Goal: Check status: Check status

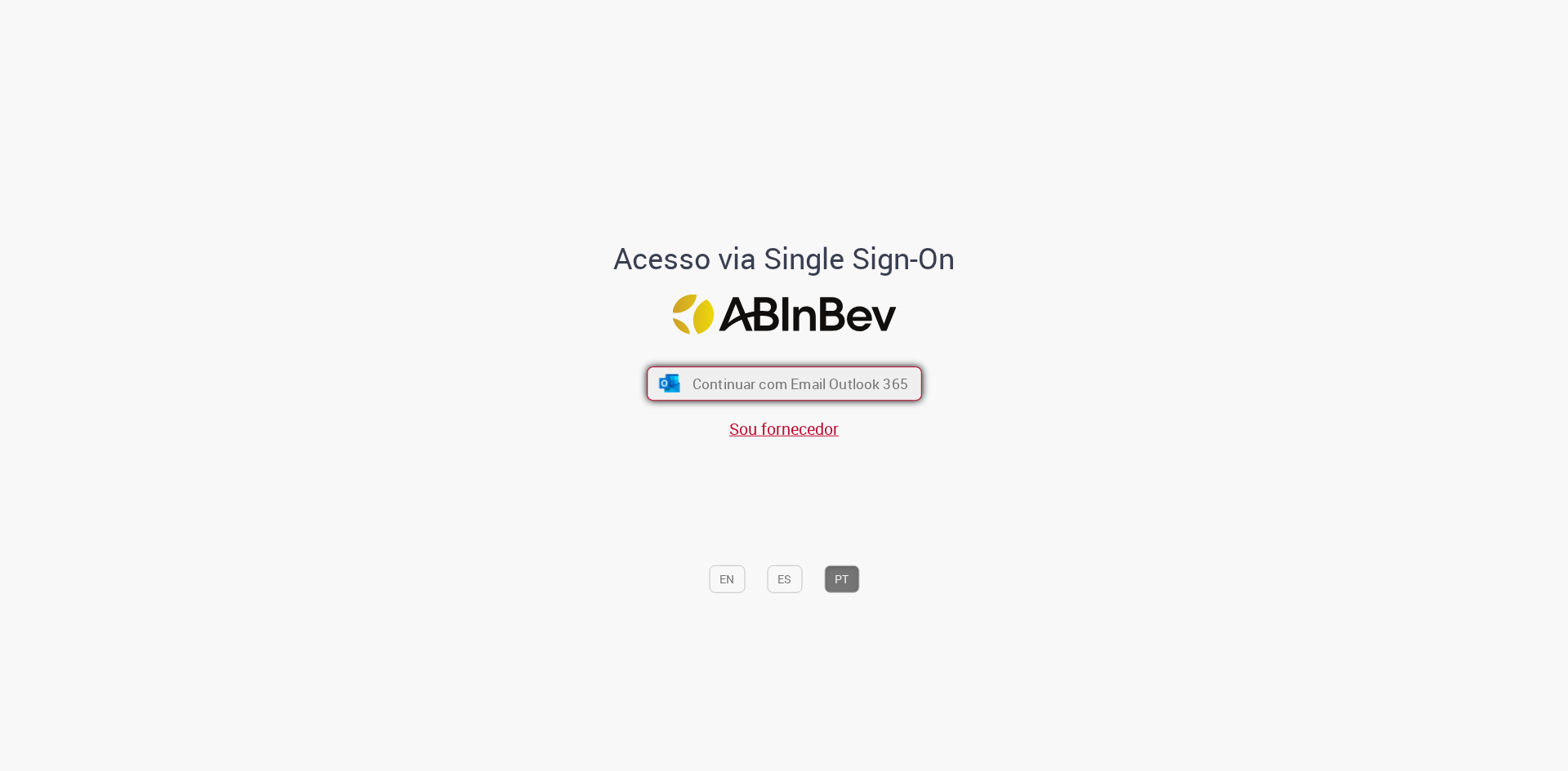
click at [808, 376] on span "Continuar com Email Outlook 365" at bounding box center [799, 384] width 216 height 19
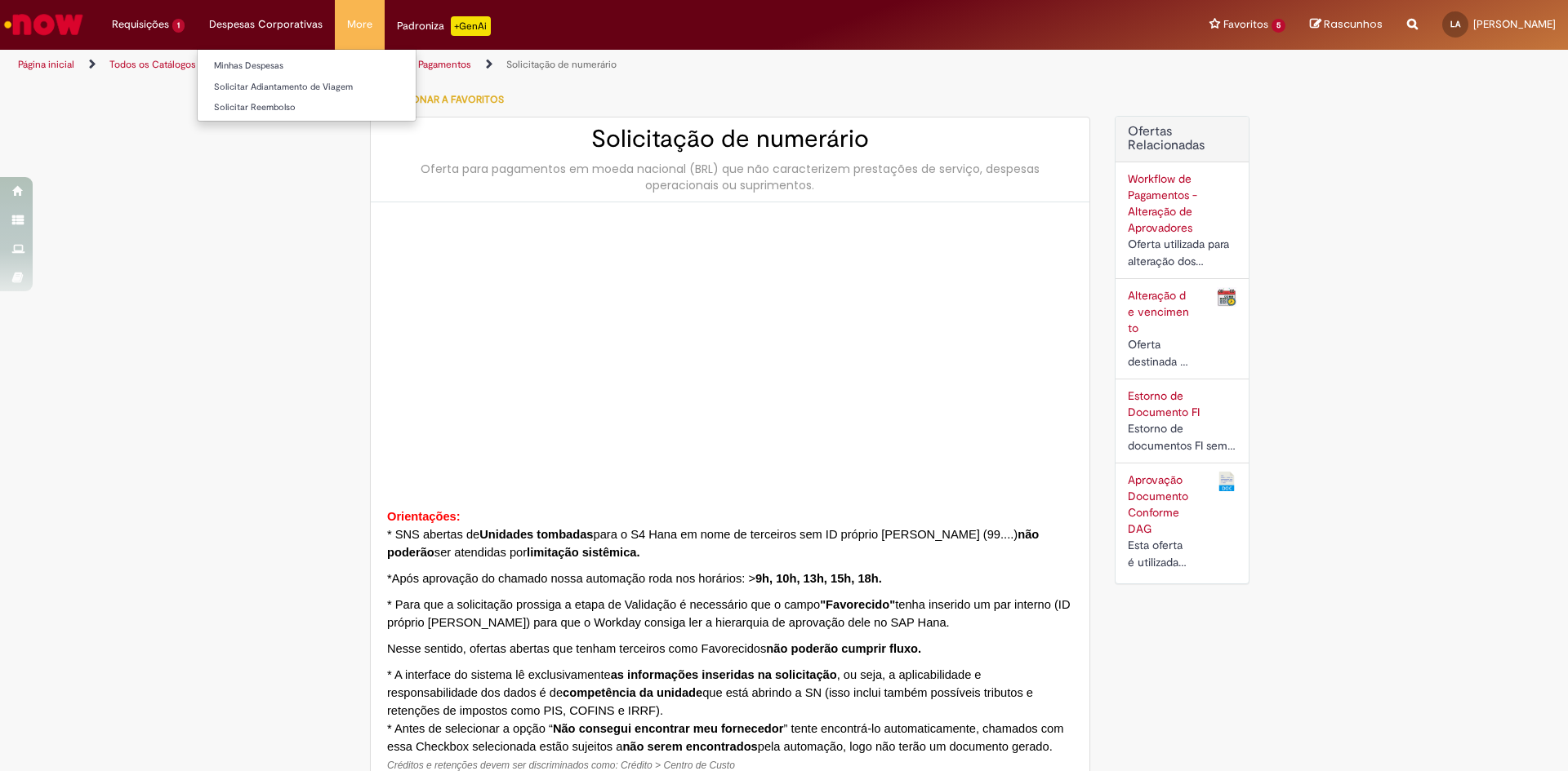
type input "**********"
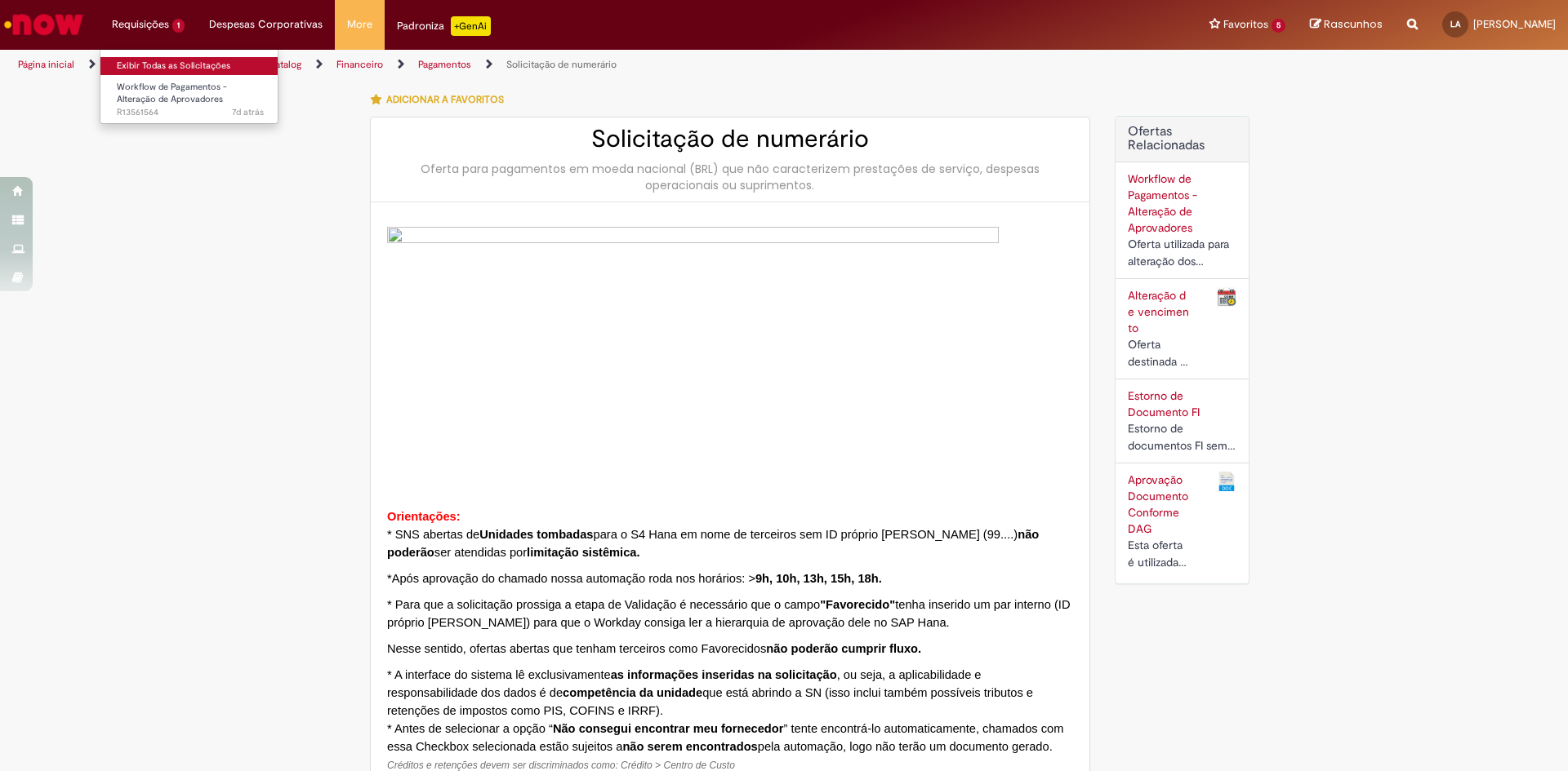
click at [161, 62] on link "Exibir Todas as Solicitações" at bounding box center [190, 66] width 179 height 18
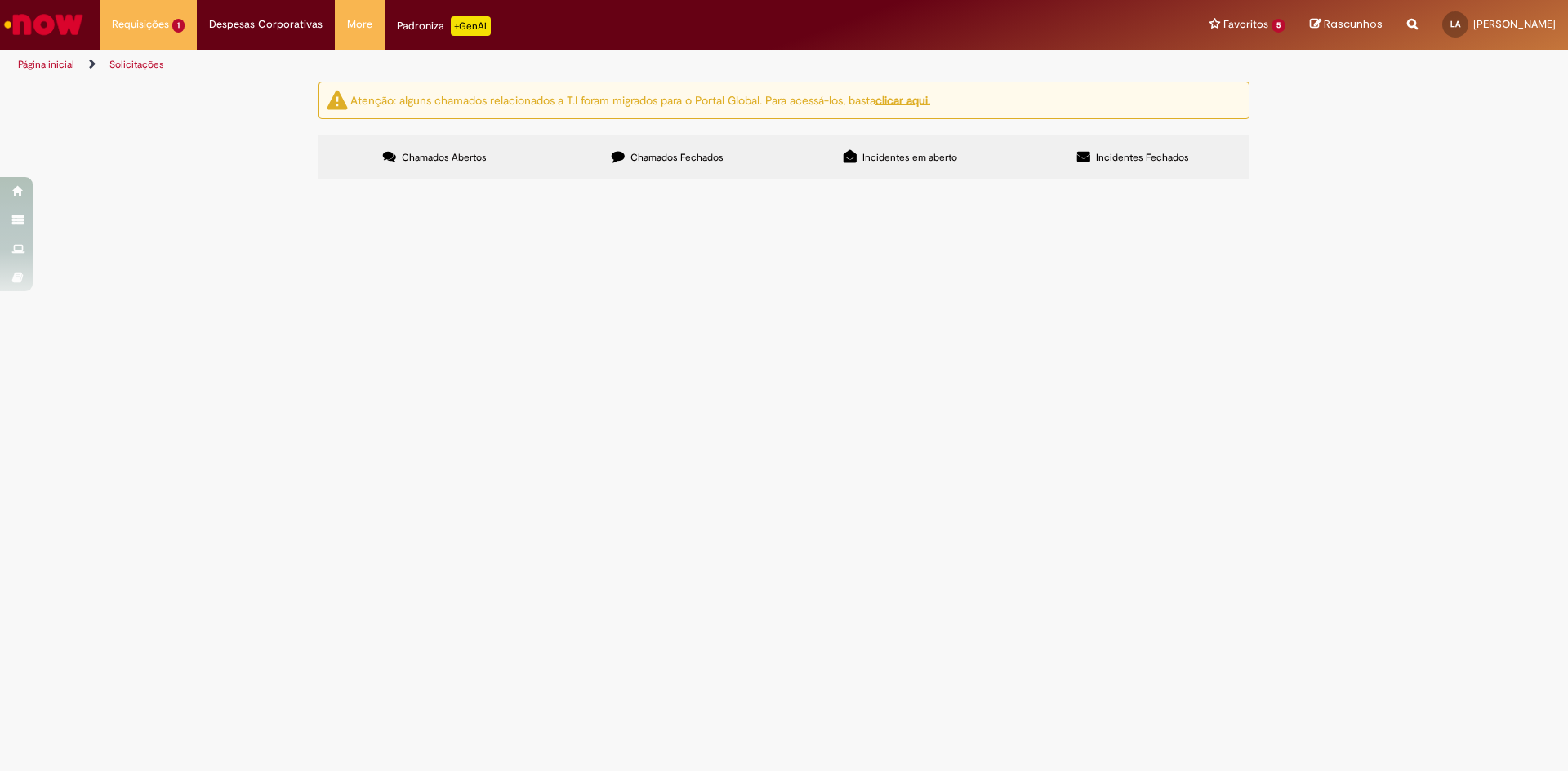
click at [0, 0] on span "Bom dia! Gostaria de solicitar a troca do [PERSON_NAME] pelo > [PERSON_NAME] qu…" at bounding box center [0, 0] width 0 height 0
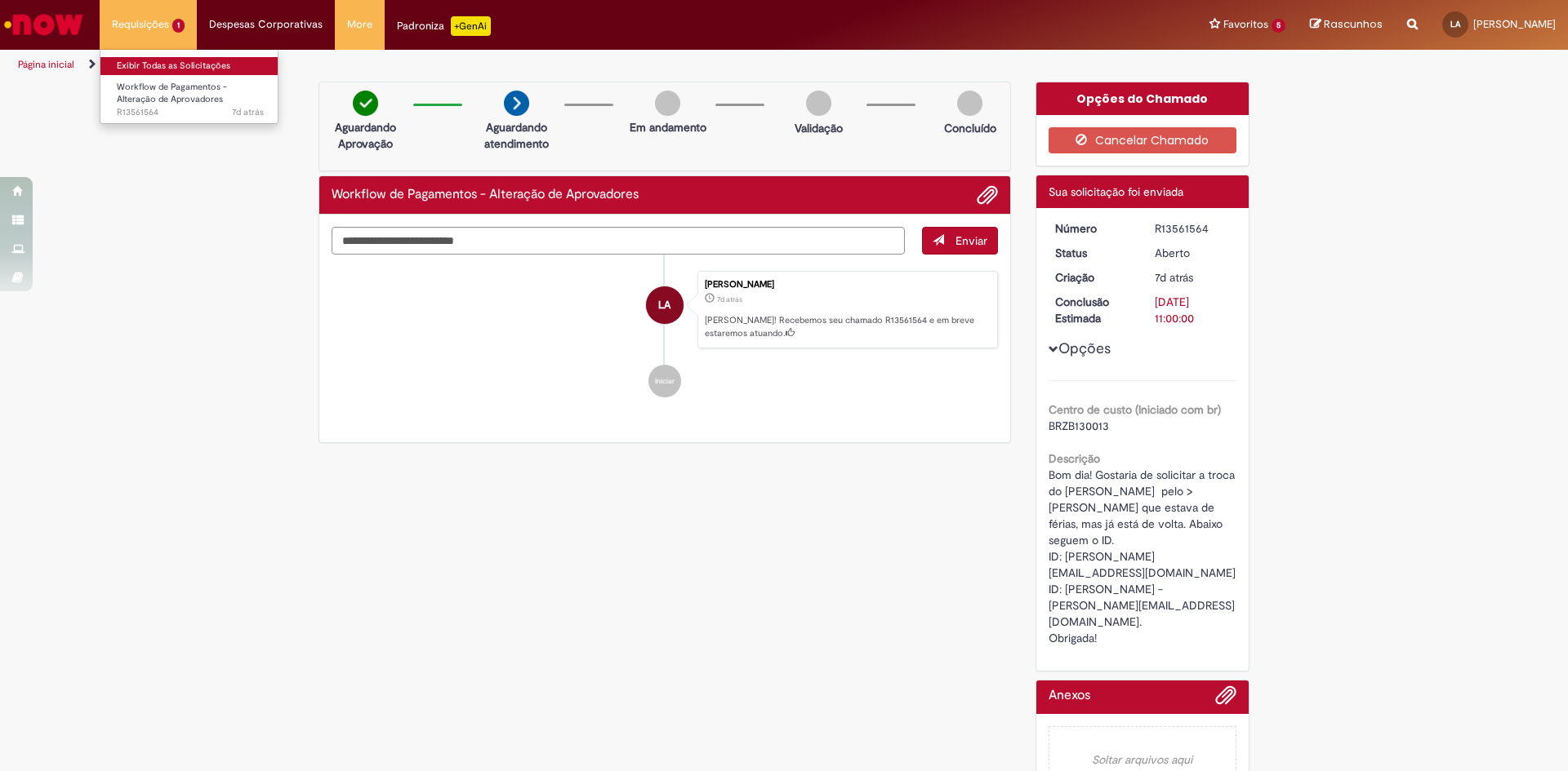
click at [146, 61] on link "Exibir Todas as Solicitações" at bounding box center [190, 66] width 179 height 18
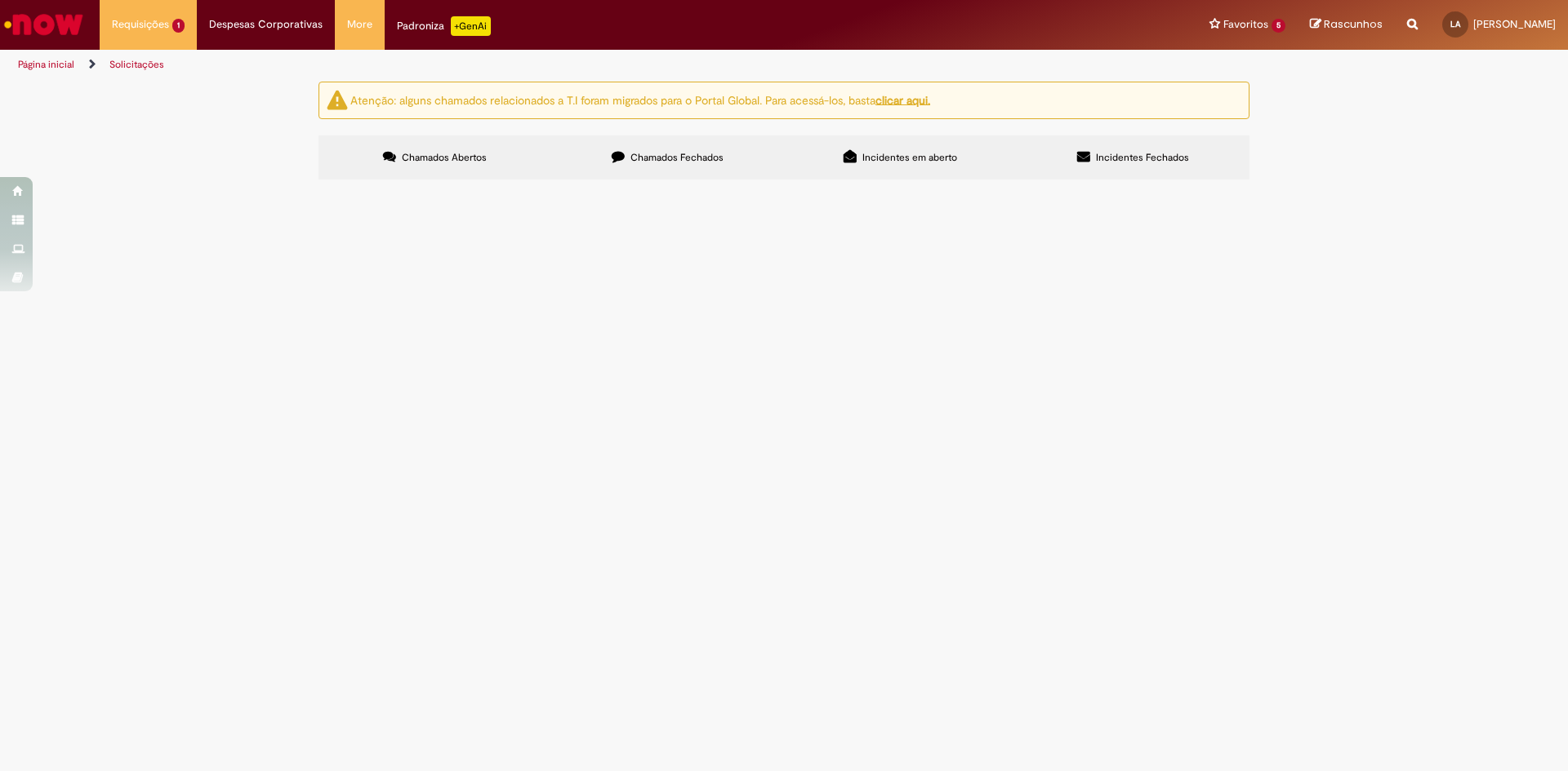
click at [661, 159] on span "Chamados Fechados" at bounding box center [676, 158] width 93 height 13
click at [0, 0] on span "BOLETO- SERVIÇO DE EXPORTAÇÃO 100011766" at bounding box center [0, 0] width 0 height 0
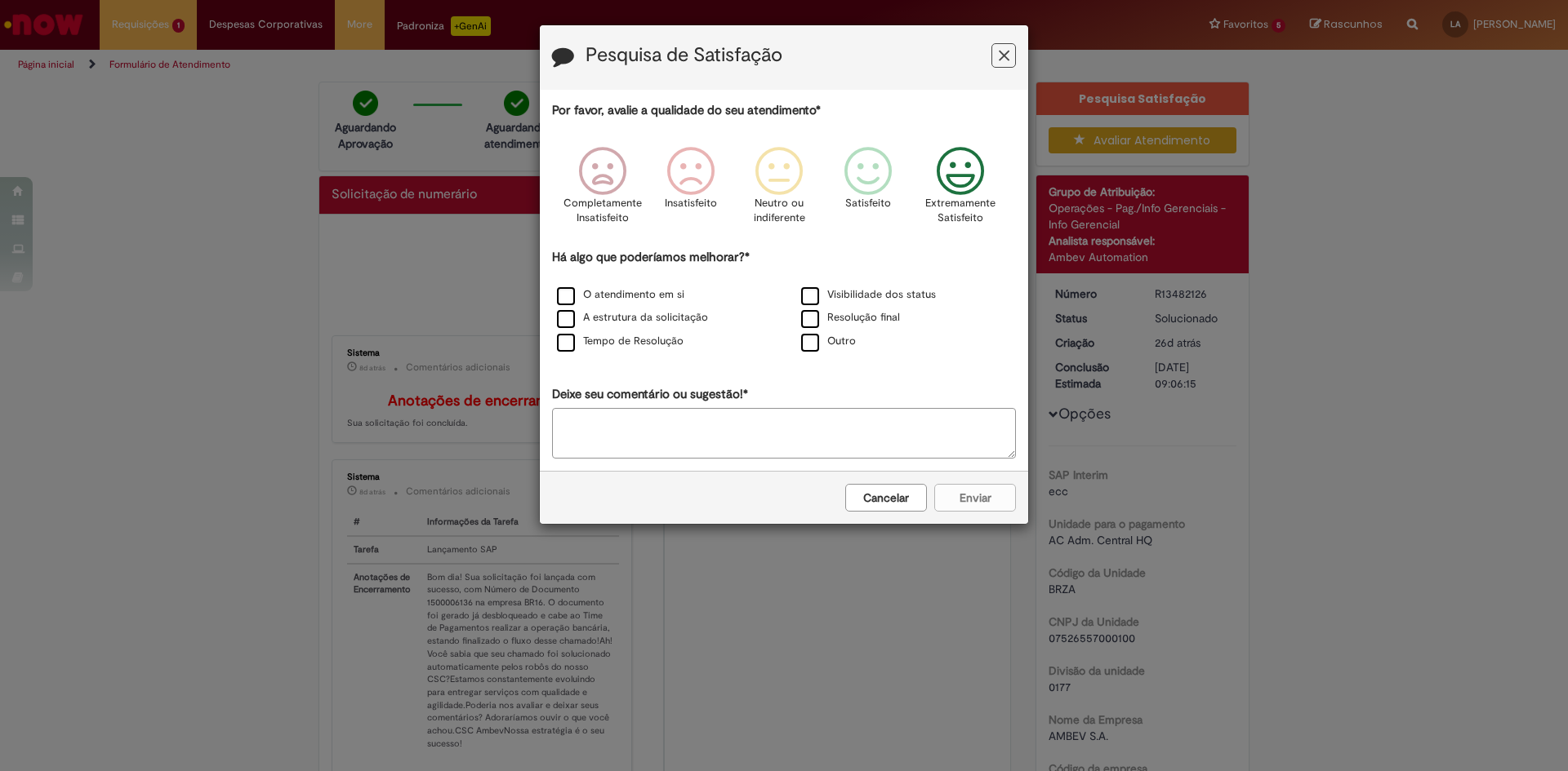
click at [976, 174] on icon "Feedback" at bounding box center [961, 171] width 62 height 49
click at [880, 294] on label "Visibilidade dos status" at bounding box center [868, 294] width 135 height 15
click at [845, 317] on label "Resolução final" at bounding box center [850, 317] width 99 height 15
click at [595, 295] on label "O atendimento em si" at bounding box center [620, 294] width 128 height 15
click at [972, 515] on div "Cancelar Enviar" at bounding box center [783, 497] width 489 height 53
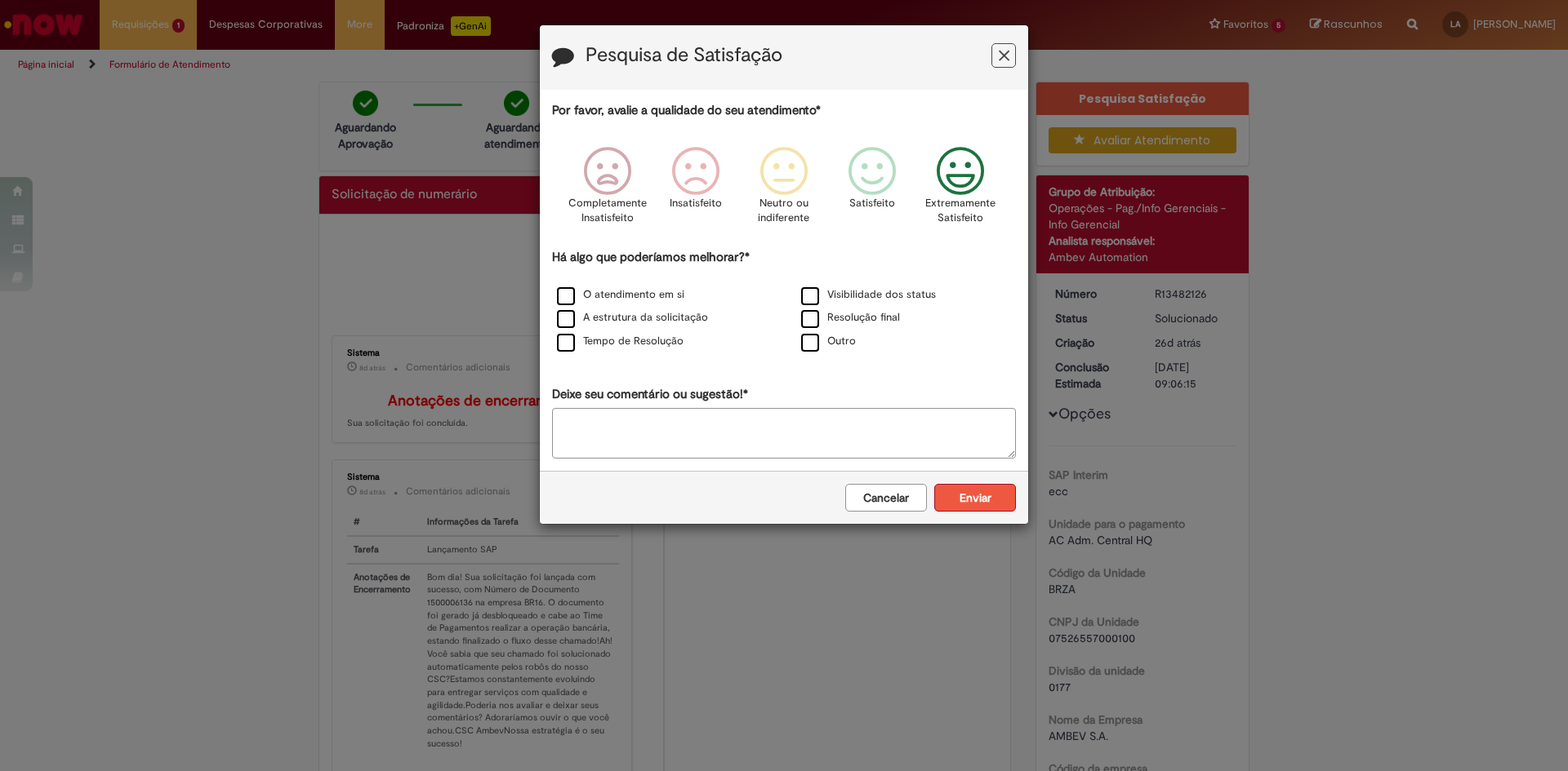
click at [972, 496] on button "Enviar" at bounding box center [975, 497] width 82 height 28
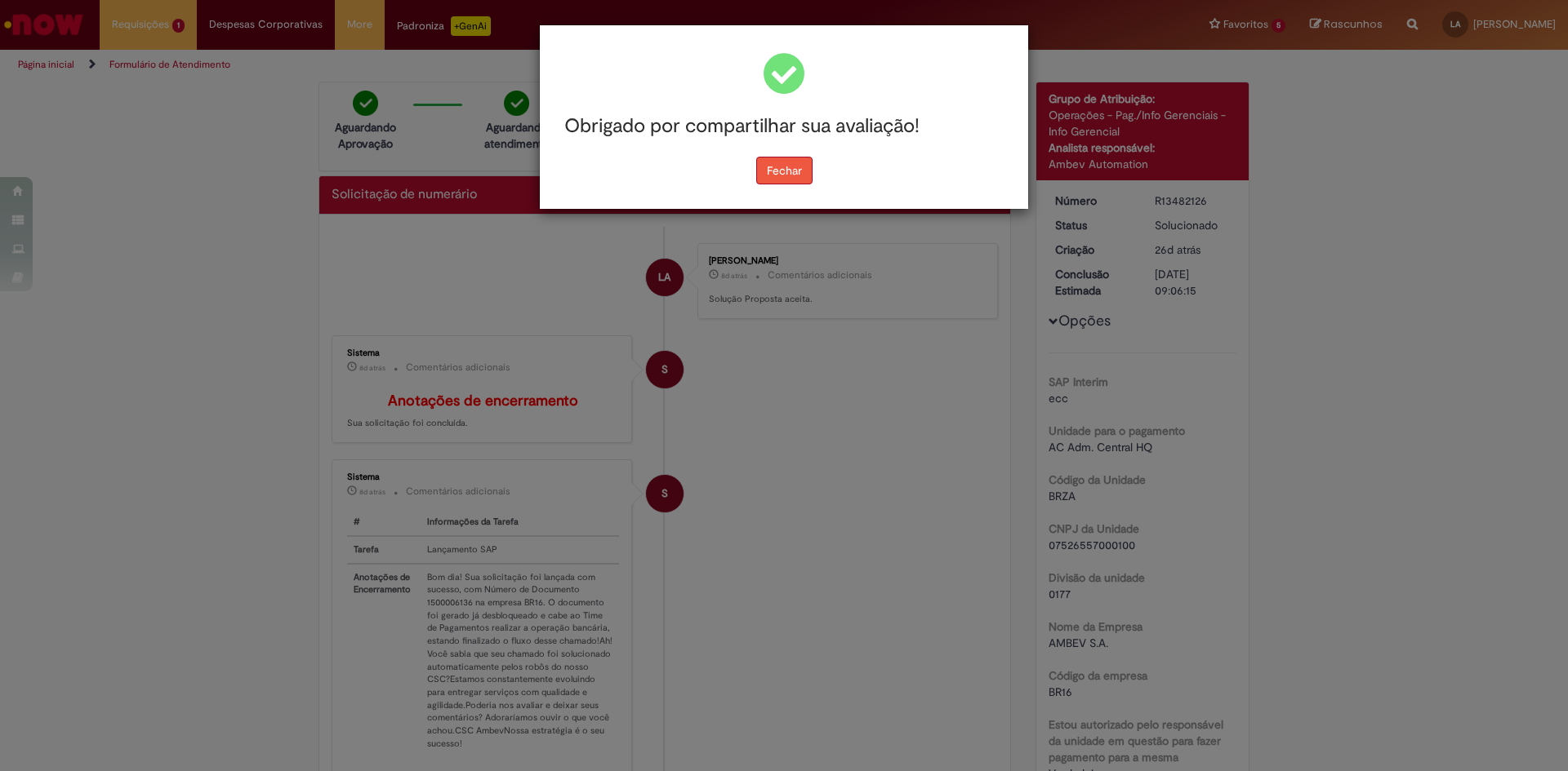
click at [787, 177] on button "Fechar" at bounding box center [784, 170] width 56 height 28
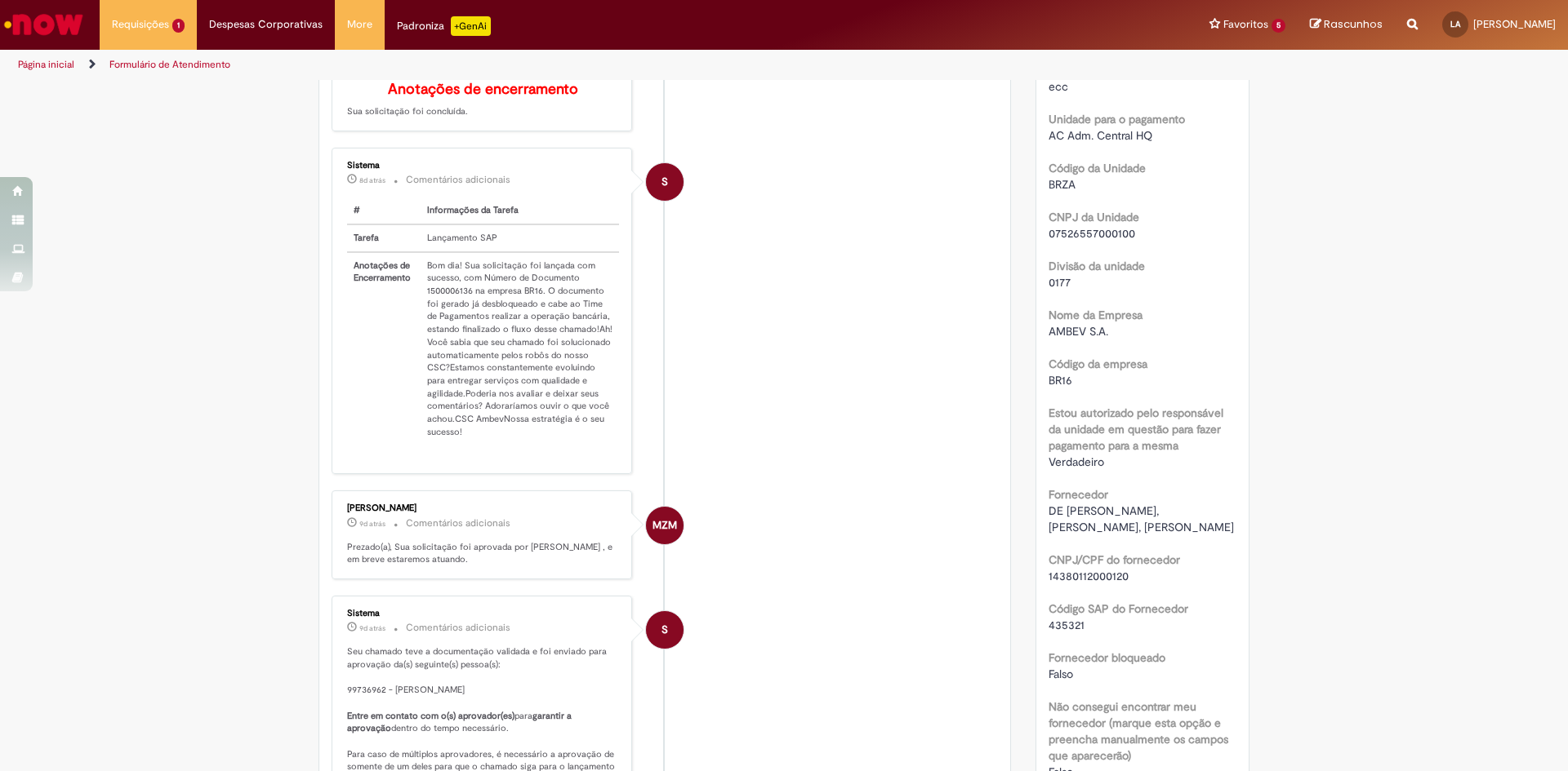
scroll to position [326, 0]
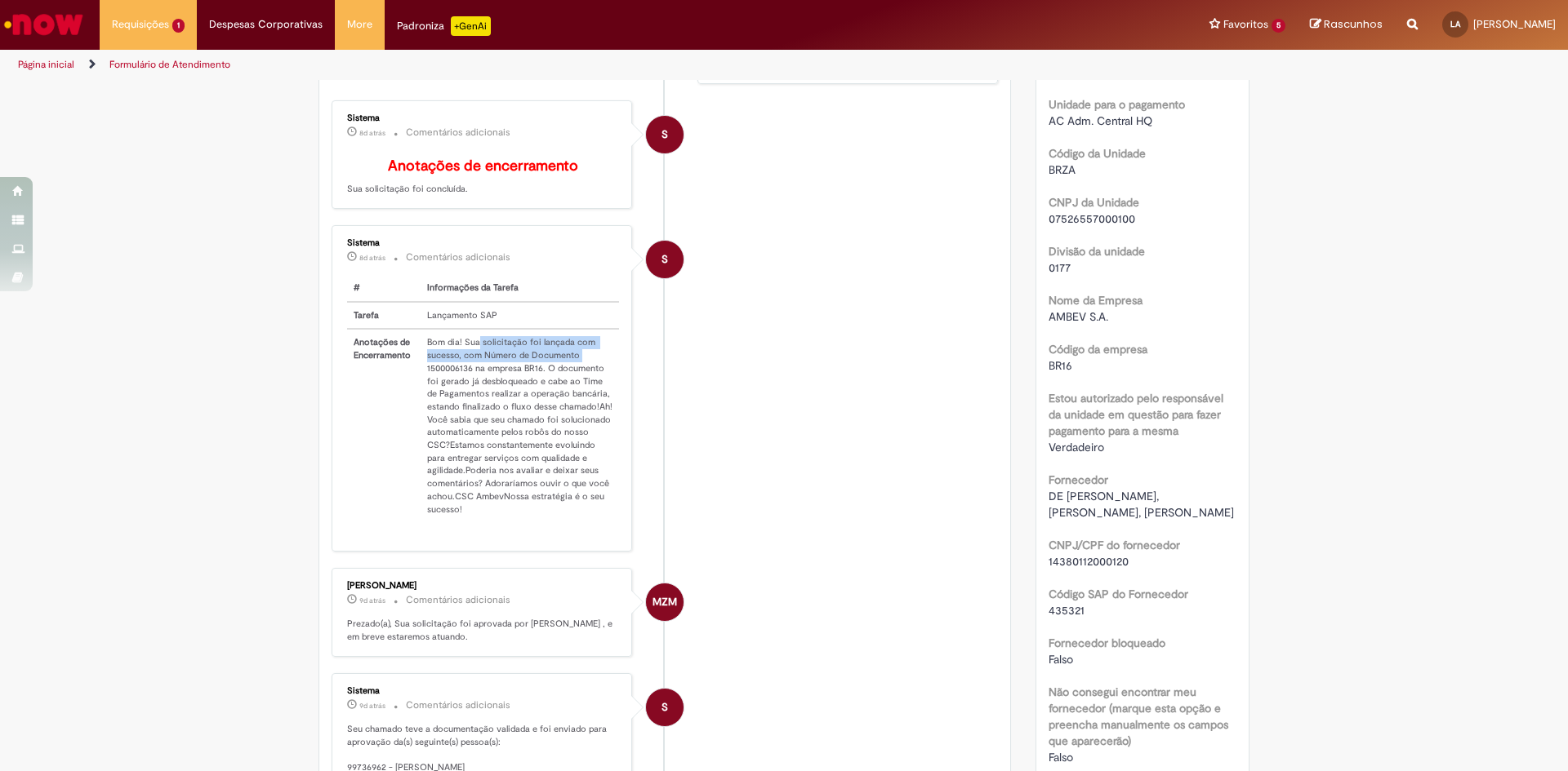
drag, startPoint x: 415, startPoint y: 289, endPoint x: 473, endPoint y: 352, distance: 85.6
click at [473, 352] on td "Bom dia! Sua solicitação foi lançada com sucesso, com Número de Documento 15000…" at bounding box center [519, 426] width 198 height 194
click at [851, 315] on li "S Sistema 8d atrás 8 dias atrás Comentários adicionais # Informações da Tarefa …" at bounding box center [664, 389] width 666 height 326
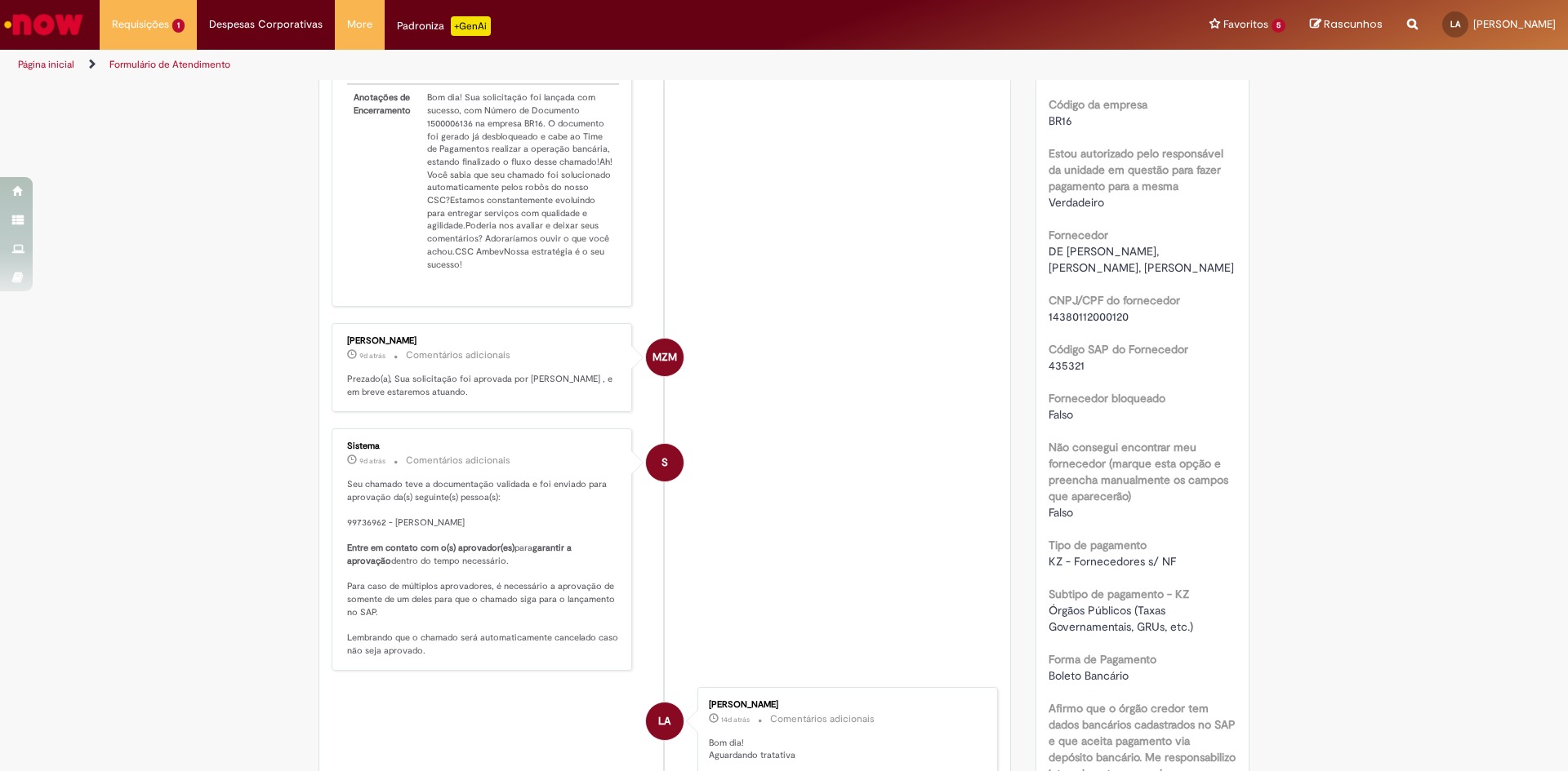
scroll to position [490, 0]
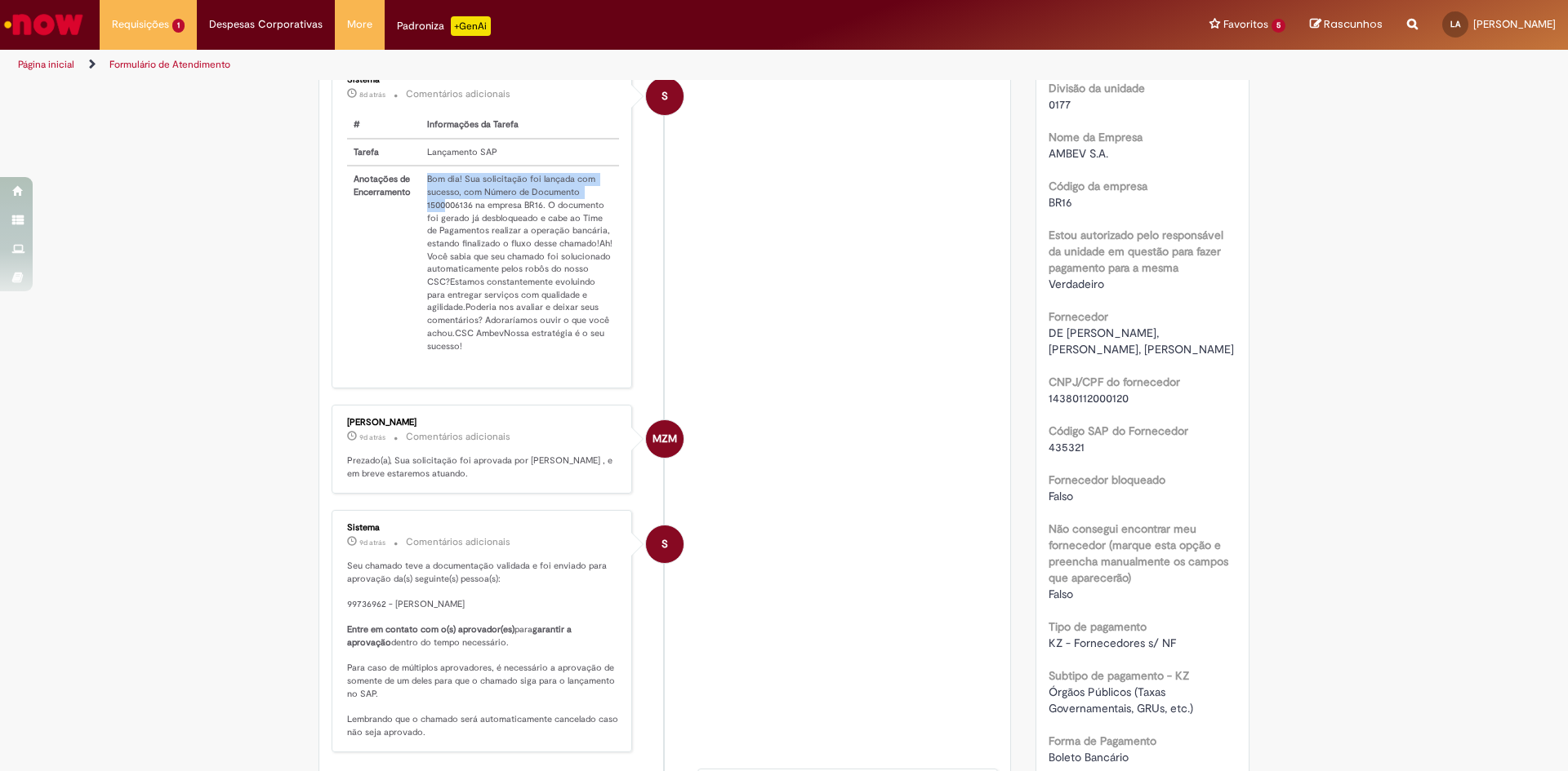
drag, startPoint x: 412, startPoint y: 210, endPoint x: 440, endPoint y: 226, distance: 32.2
click at [437, 217] on tr "Anotações de Encerramento Bom dia! Sua solicitação foi lançada com sucesso, com…" at bounding box center [483, 263] width 272 height 194
click at [440, 226] on td "Bom dia! Sua solicitação foi lançada com sucesso, com Número de Documento 15000…" at bounding box center [519, 263] width 198 height 194
drag, startPoint x: 423, startPoint y: 214, endPoint x: 466, endPoint y: 224, distance: 44.1
click at [466, 224] on td "Bom dia! Sua solicitação foi lançada com sucesso, com Número de Documento 15000…" at bounding box center [519, 263] width 198 height 194
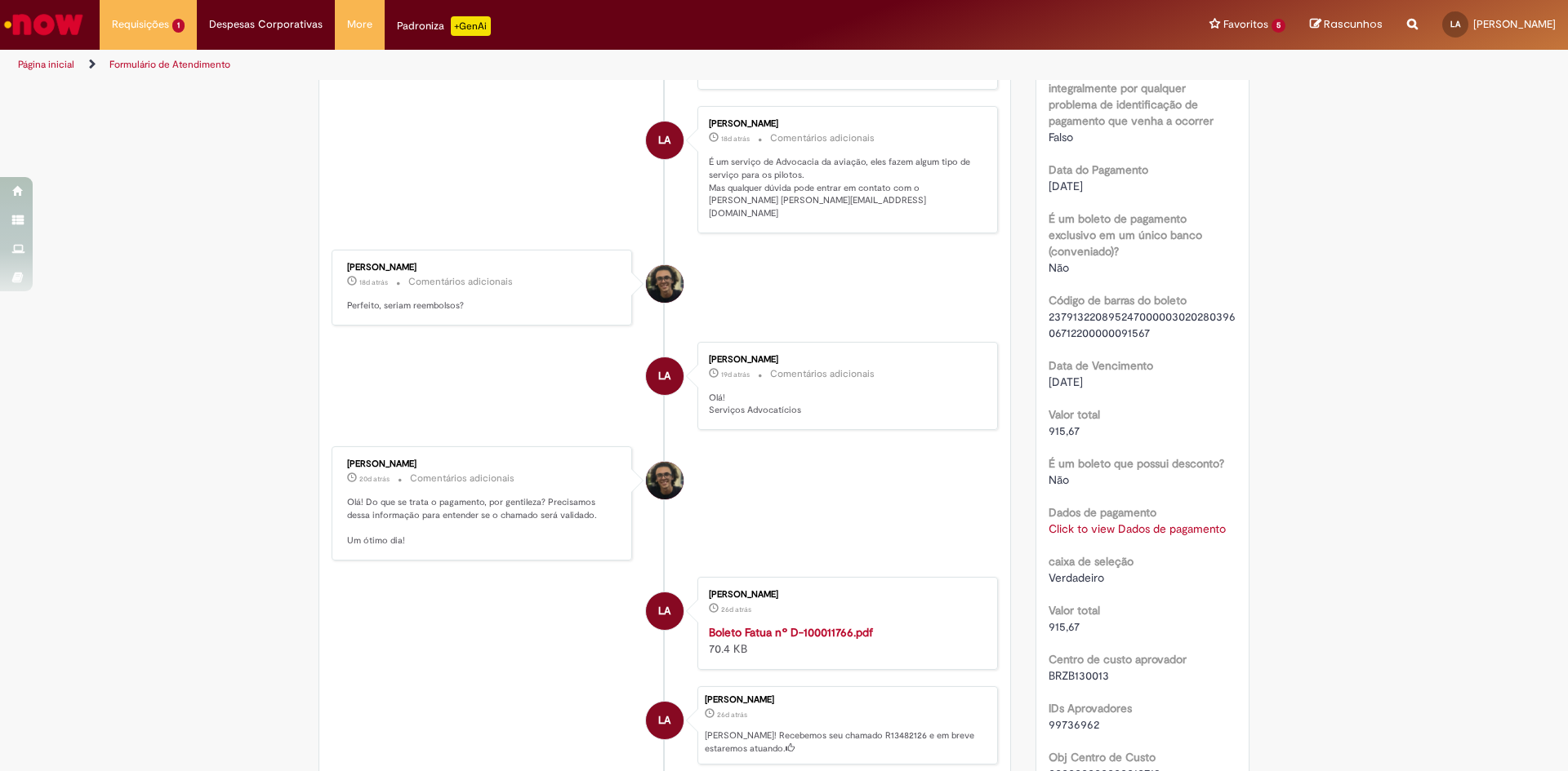
scroll to position [1306, 0]
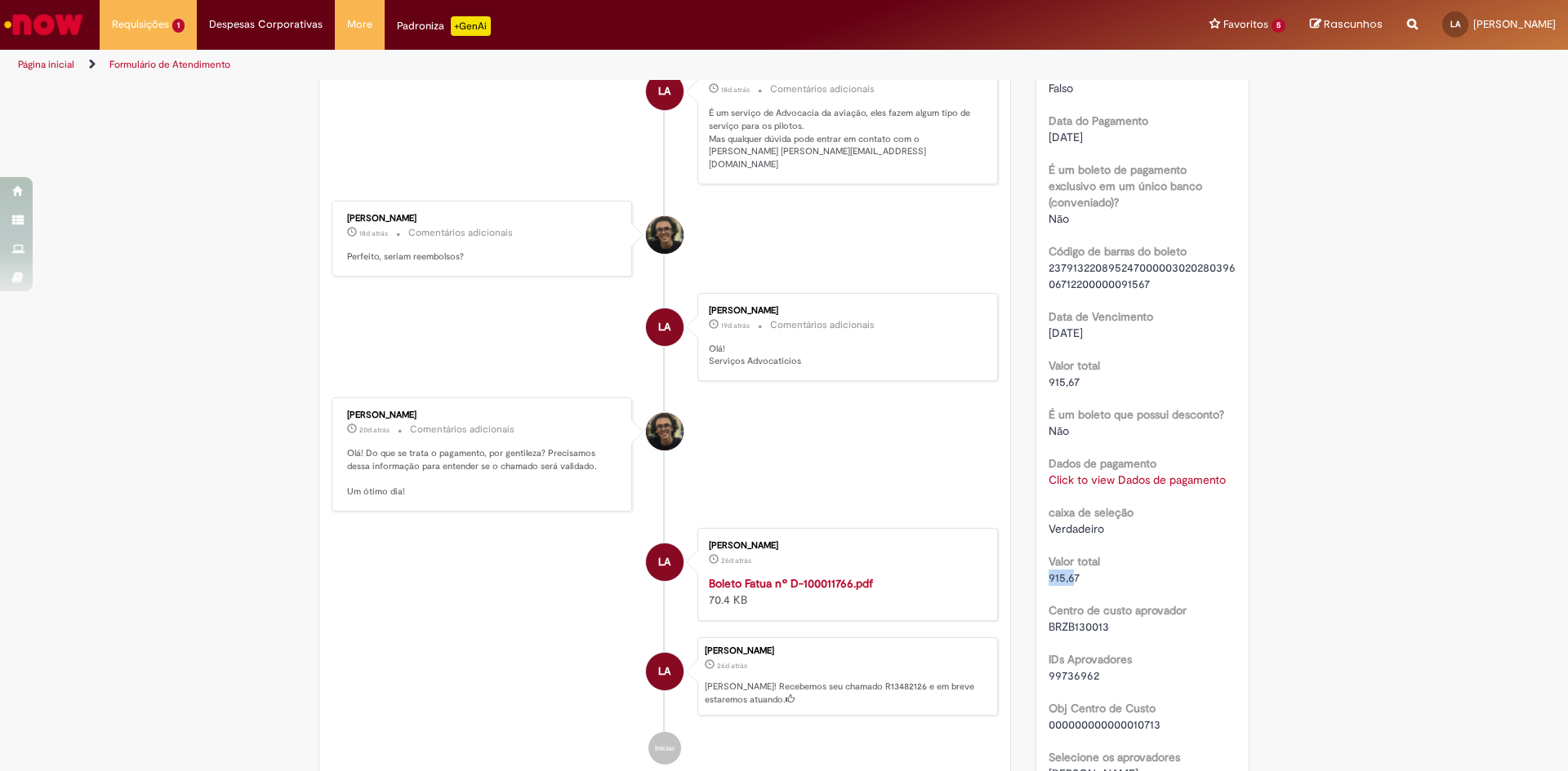
drag, startPoint x: 1069, startPoint y: 564, endPoint x: 1031, endPoint y: 559, distance: 38.3
click at [1036, 559] on div "Número R13482126 Status Solucionado Criação 26d atrás 26 dias atrás Conclusão E…" at bounding box center [1142, 4] width 213 height 2259
click at [1067, 571] on span "915,67" at bounding box center [1064, 578] width 31 height 14
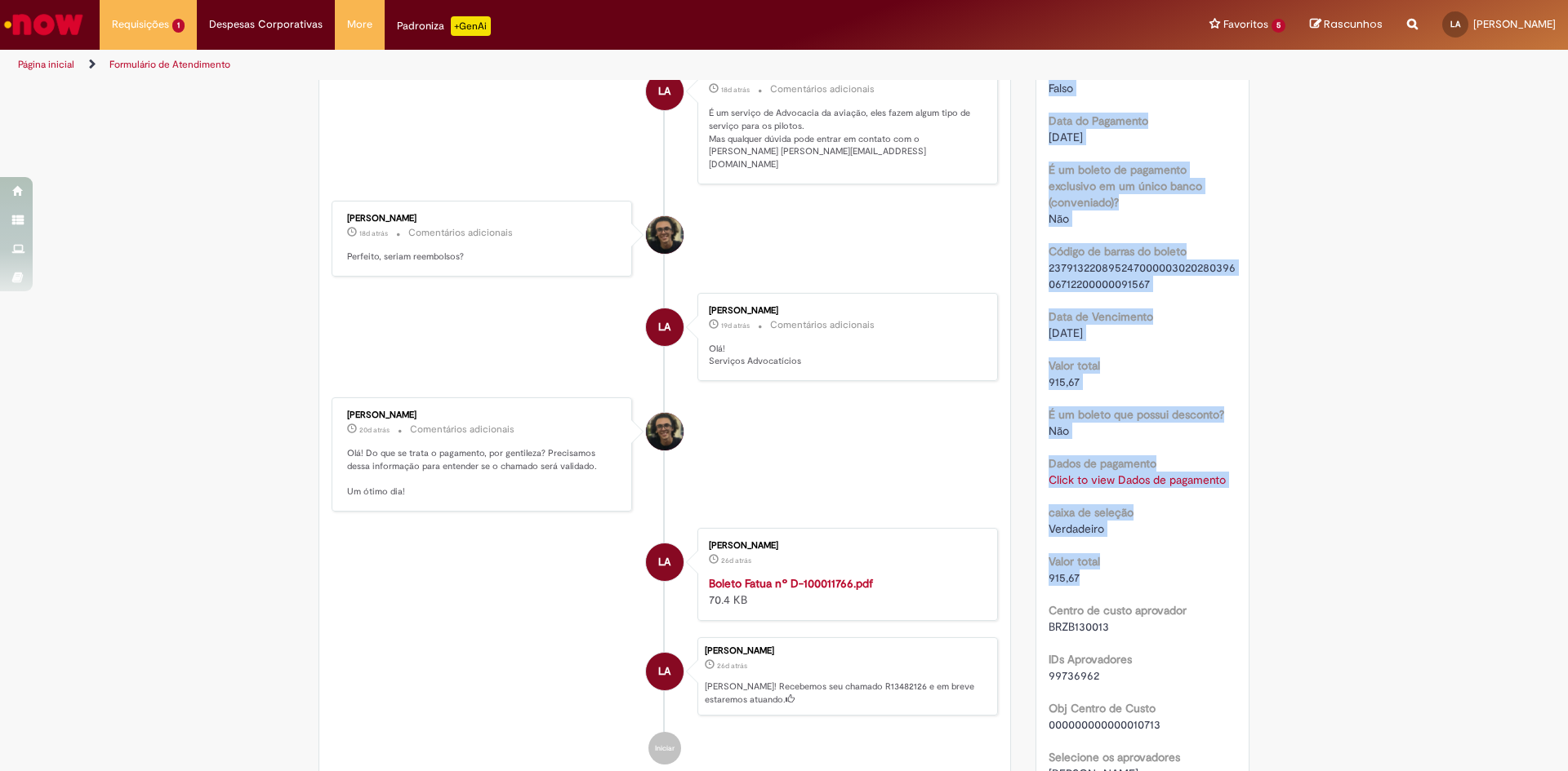
drag, startPoint x: 1078, startPoint y: 561, endPoint x: 1013, endPoint y: 555, distance: 65.3
click at [1013, 555] on div "Verificar Código de Barras Aguardando Aprovação Aguardando atendimento Em andam…" at bounding box center [784, 39] width 955 height 2527
click at [1037, 557] on div "Número R13482126 Status Solucionado Criação 26d atrás 26 dias atrás Conclusão E…" at bounding box center [1142, 4] width 213 height 2259
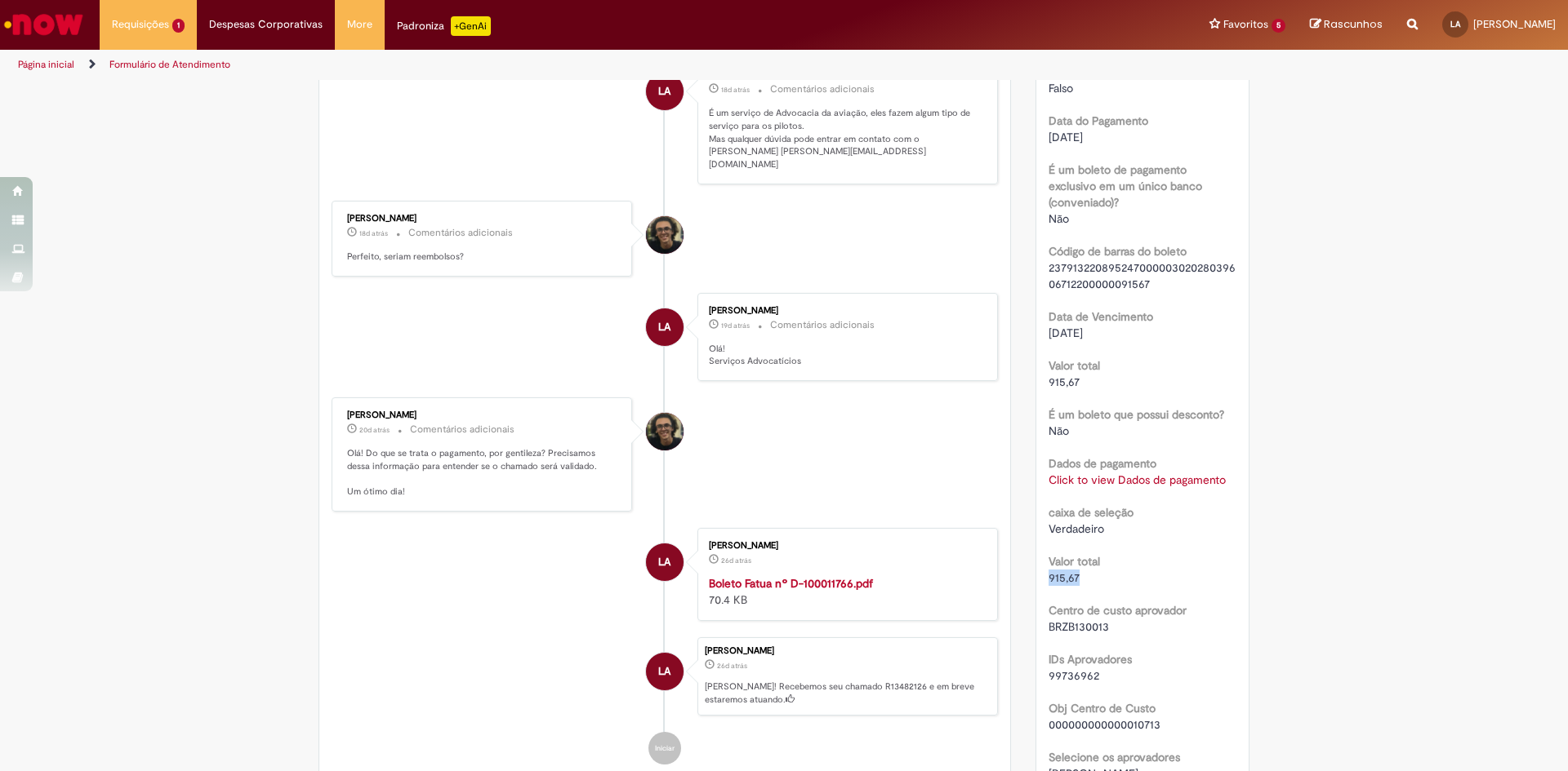
drag, startPoint x: 1039, startPoint y: 561, endPoint x: 1089, endPoint y: 564, distance: 50.1
click at [1089, 564] on div "Número R13482126 Status Solucionado Criação 26d atrás 26 dias atrás Conclusão E…" at bounding box center [1142, 4] width 213 height 2259
